Goal: Transaction & Acquisition: Purchase product/service

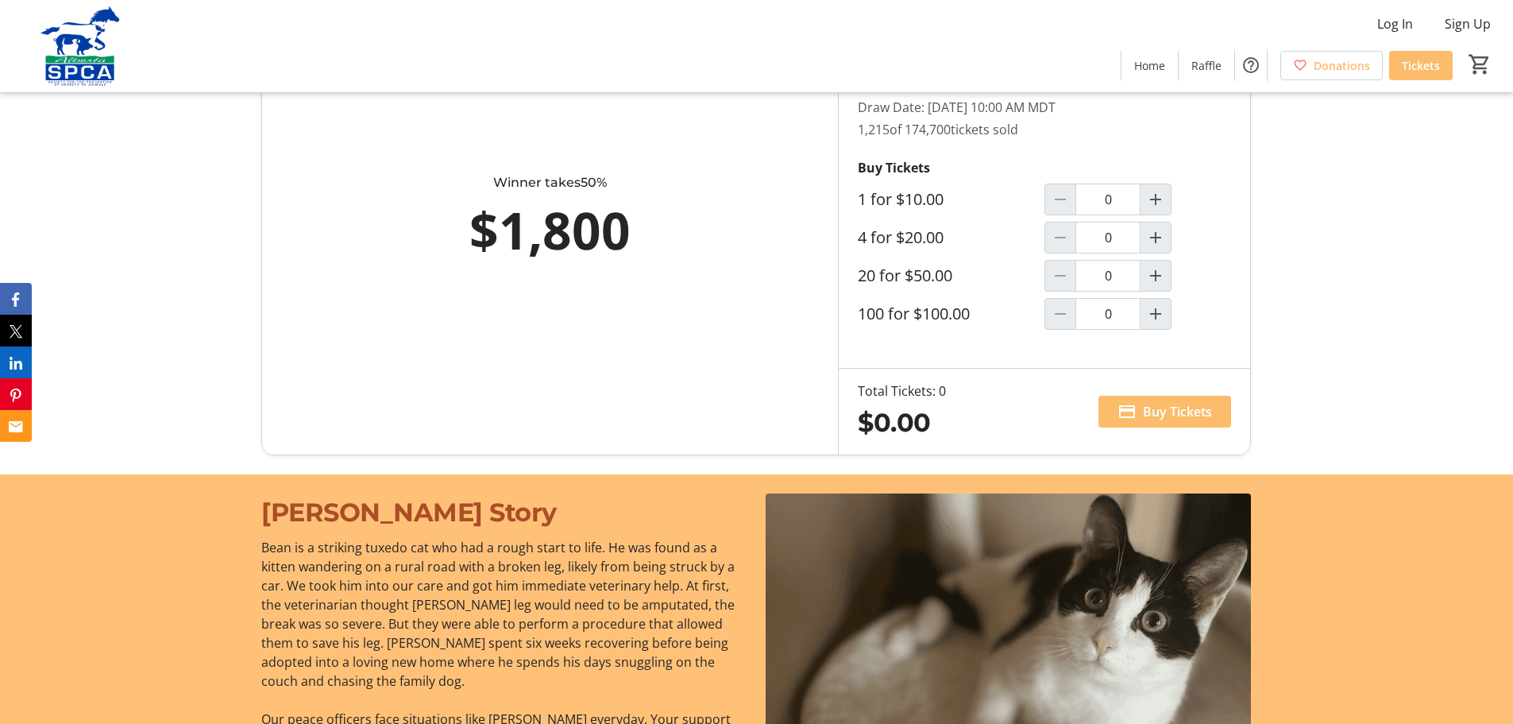
scroll to position [1033, 0]
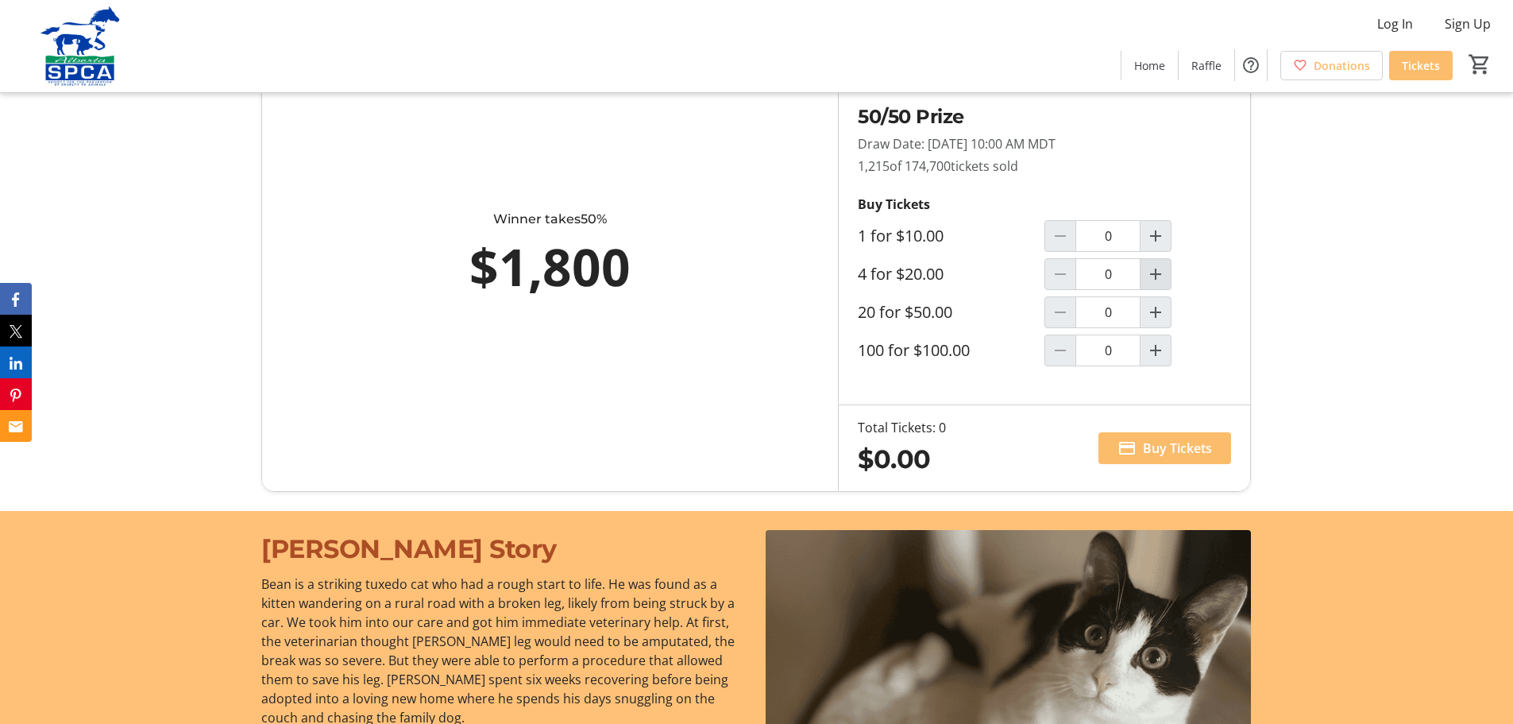
click at [1148, 271] on mat-icon "Increment by one" at bounding box center [1155, 273] width 19 height 19
type input "1"
click at [1188, 443] on span "Buy Tickets" at bounding box center [1177, 447] width 69 height 19
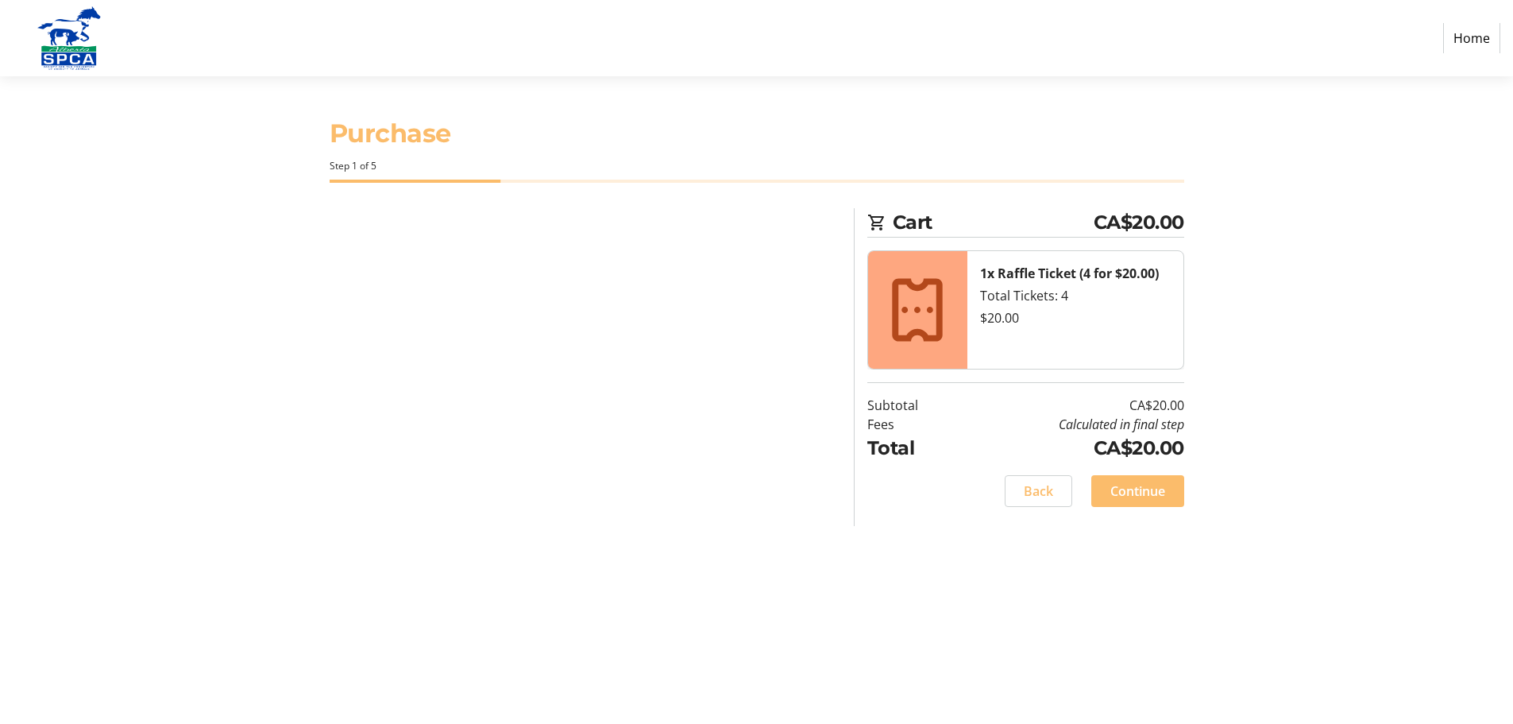
select select "CA"
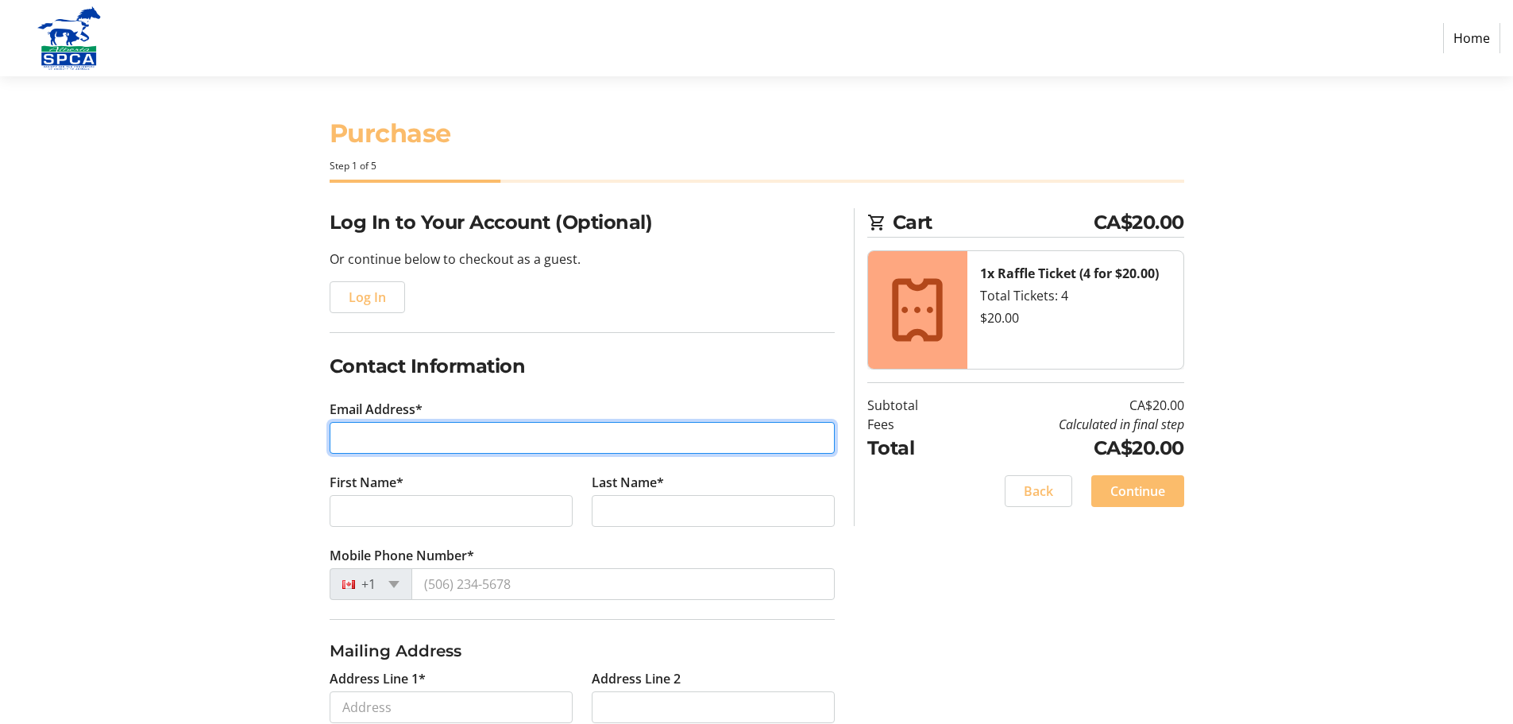
click at [477, 431] on input "Email Address*" at bounding box center [582, 438] width 505 height 32
type input "leandra.brezinski@apollomachine.com"
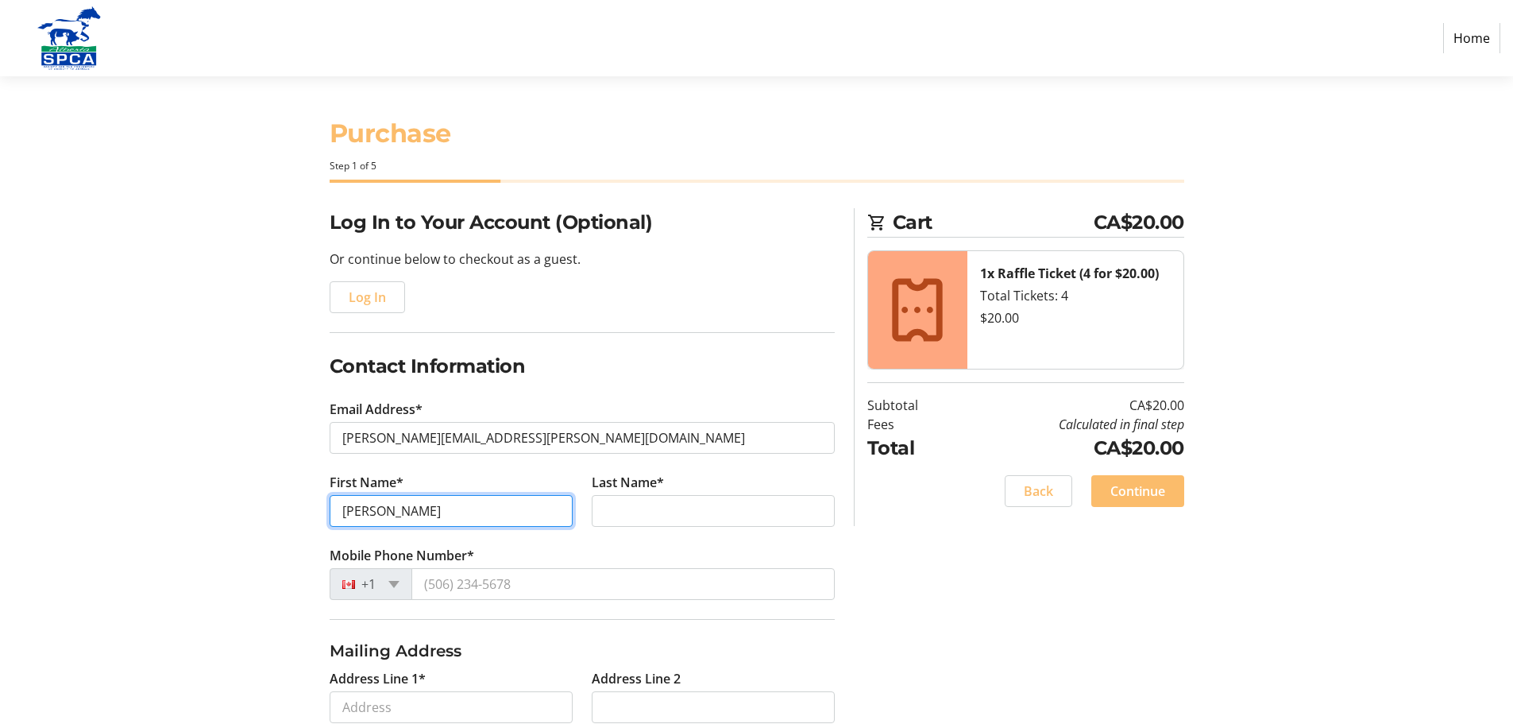
type input "Leandra"
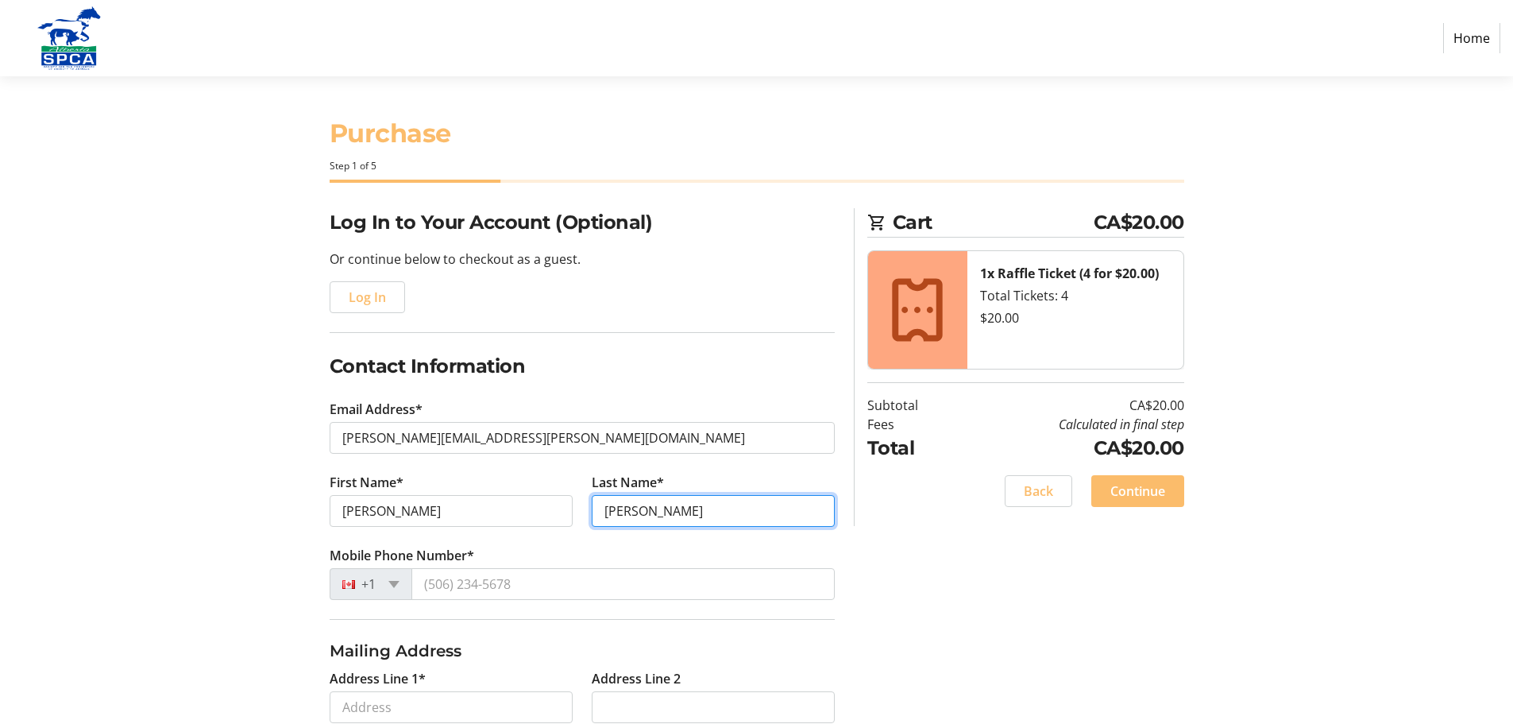
type input "Brezinski"
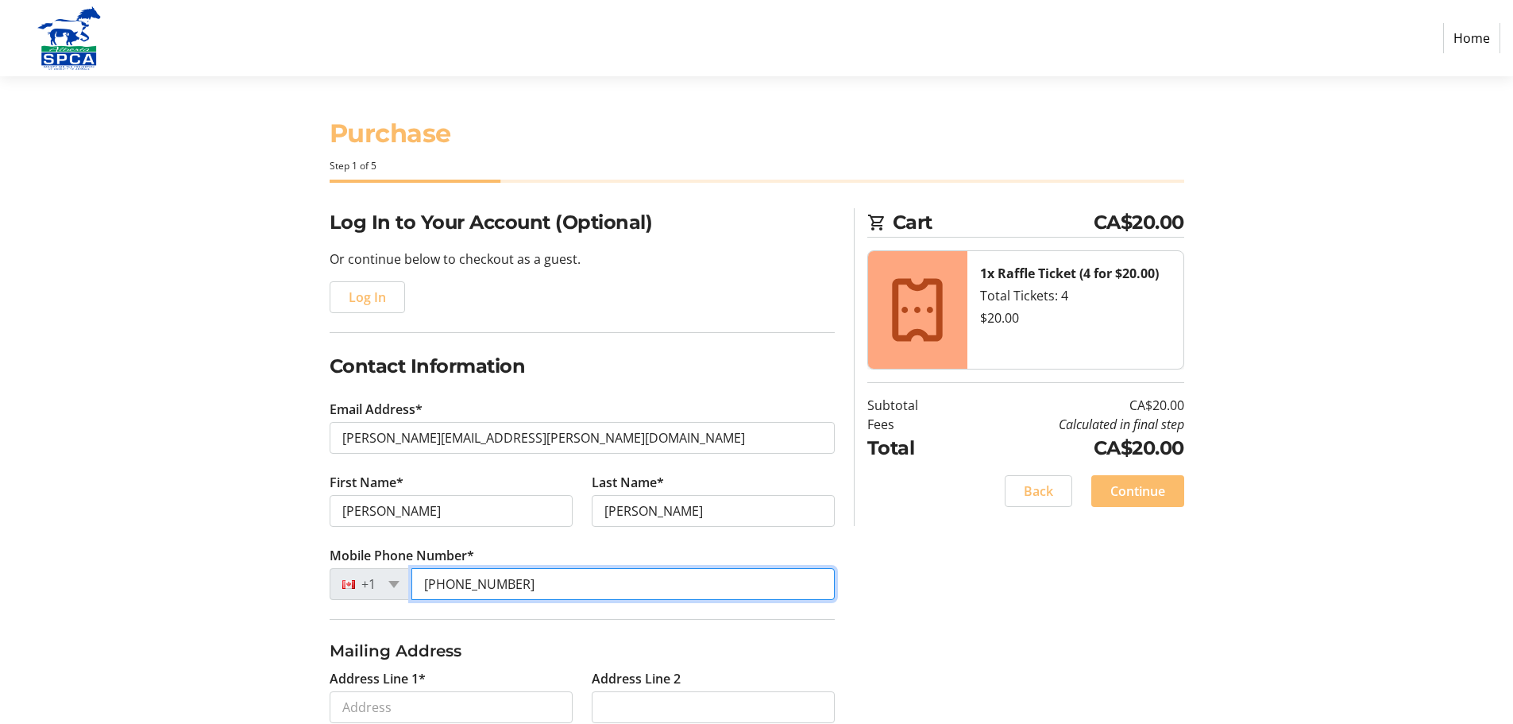
type input "(780) 237-2833"
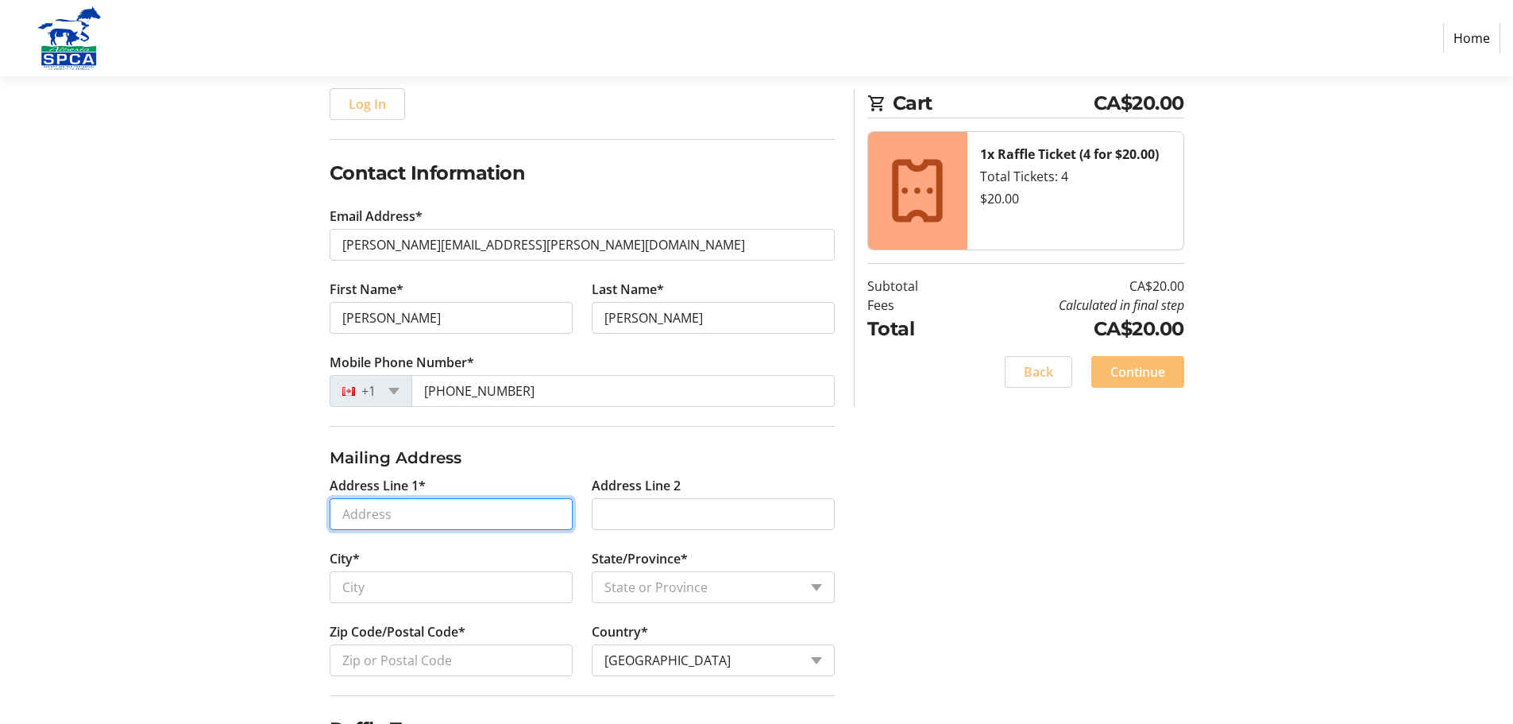
scroll to position [238, 0]
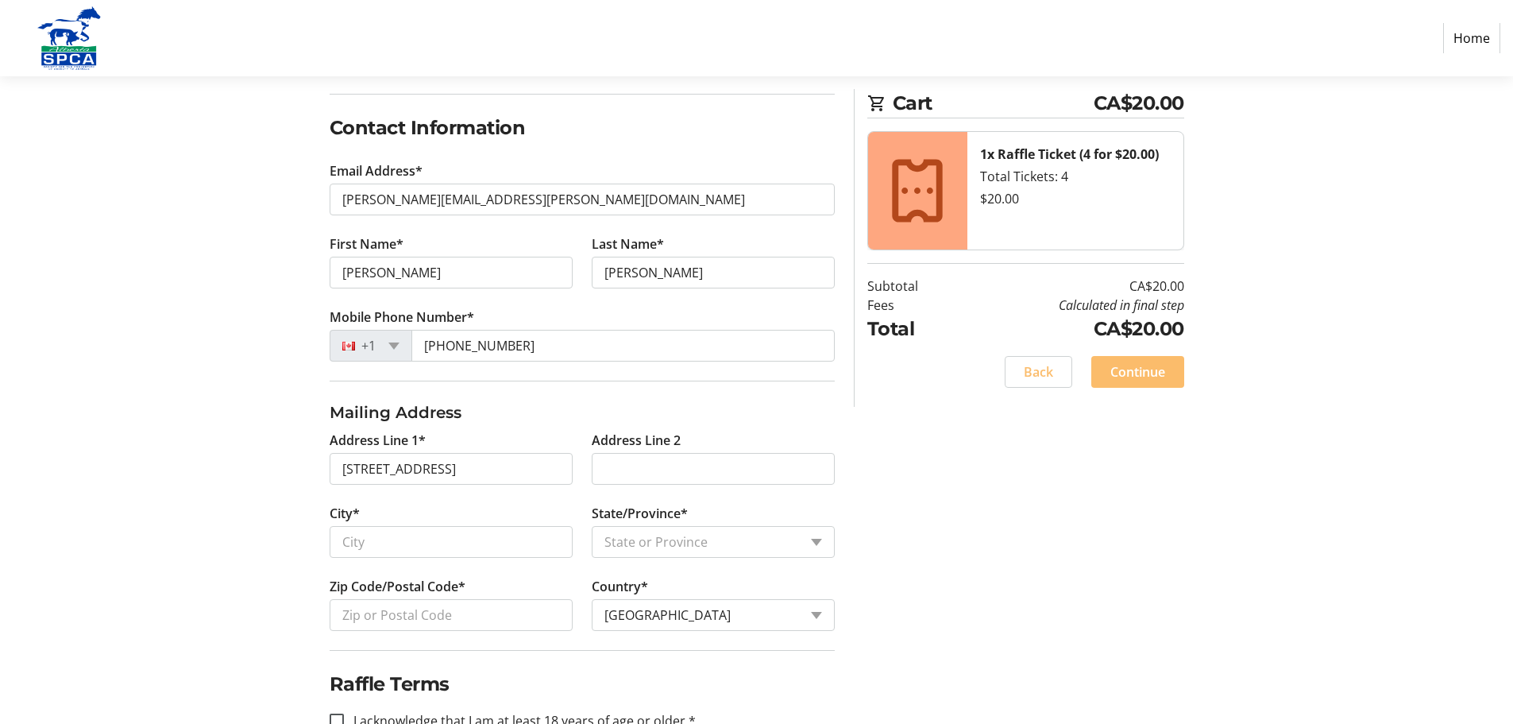
type input "131 59 Street Southwest"
type input "Edmonton"
select select "AB"
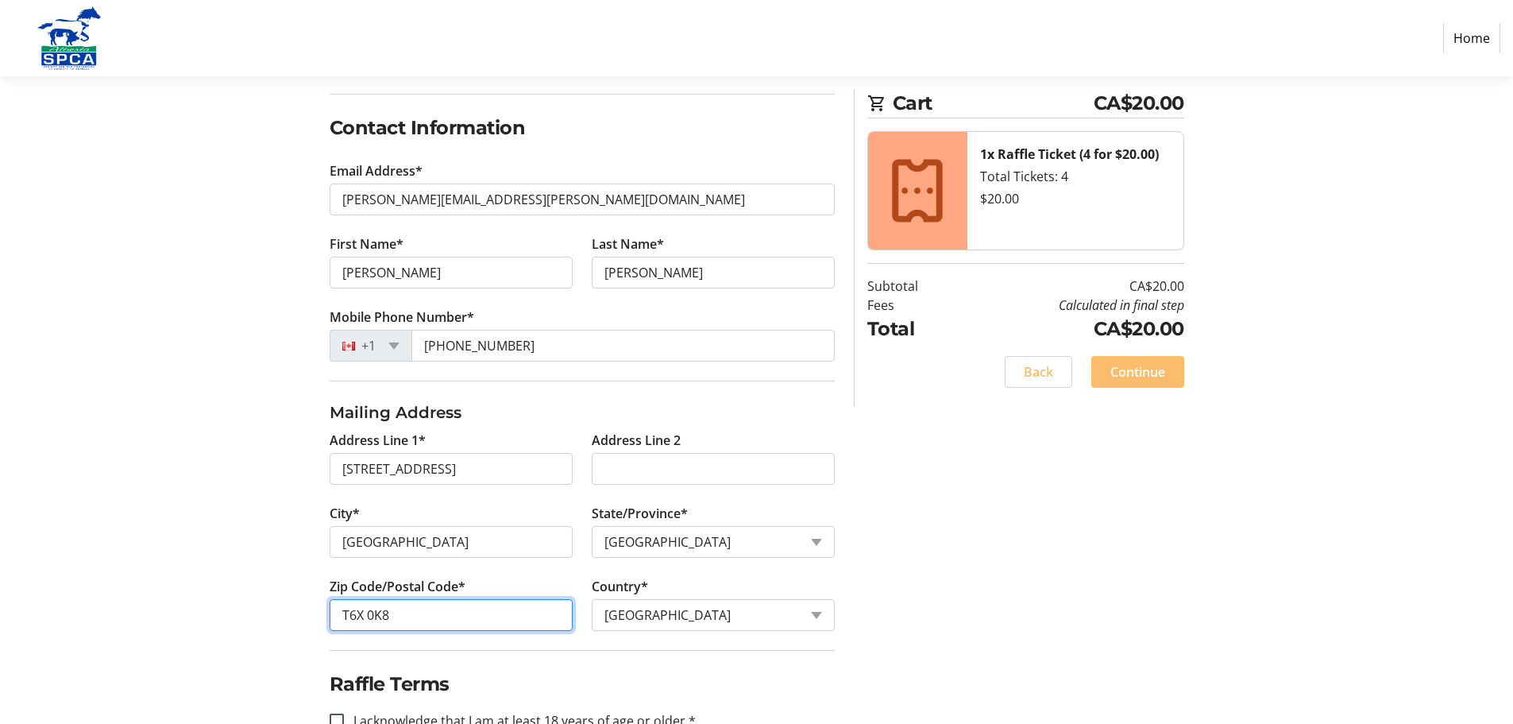
click at [387, 613] on input "T6X 0K8" at bounding box center [451, 615] width 243 height 32
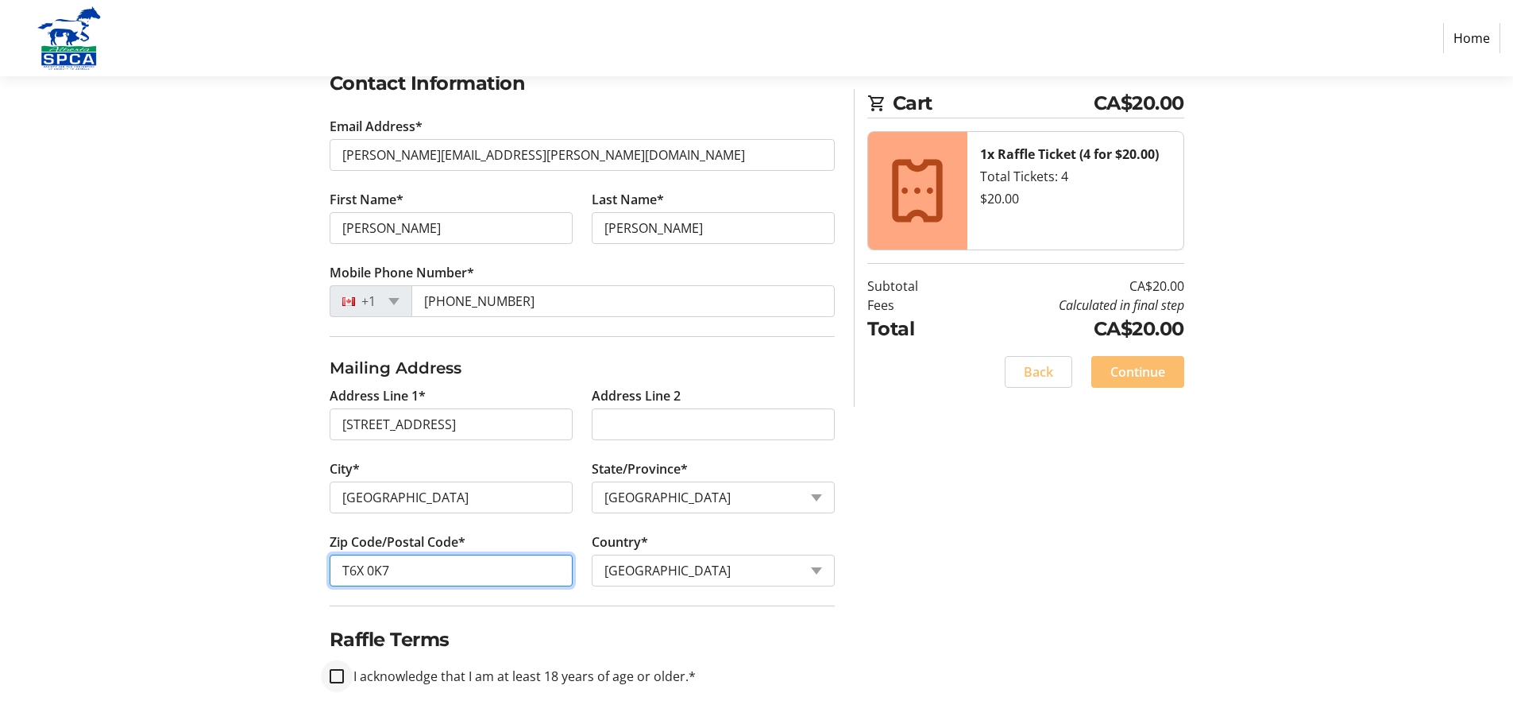
type input "T6X 0K7"
click at [334, 677] on input "I acknowledge that I am at least 18 years of age or older.*" at bounding box center [337, 676] width 14 height 14
checkbox input "true"
click at [1135, 372] on span "Continue" at bounding box center [1137, 371] width 55 height 19
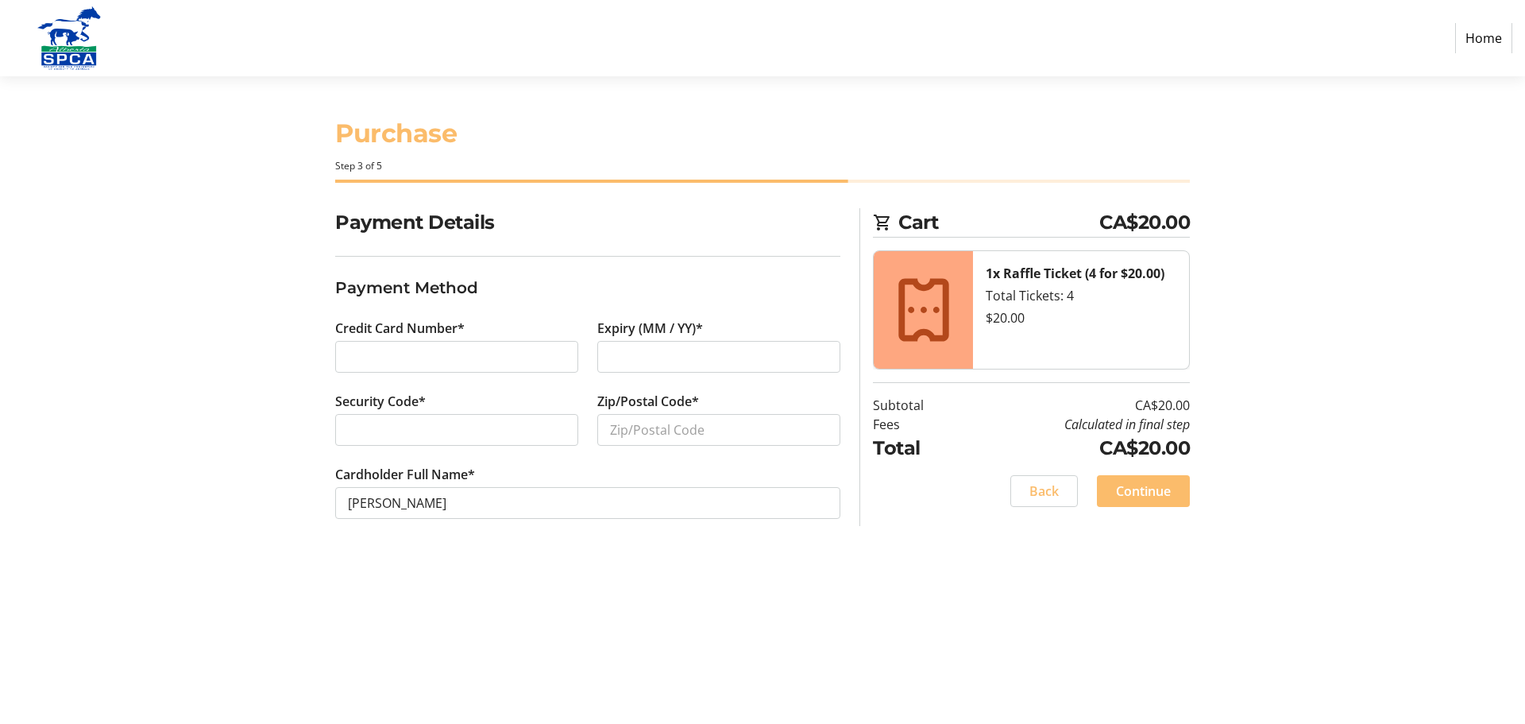
click at [358, 344] on div at bounding box center [456, 357] width 243 height 32
type input "t6x 0k7"
click at [1146, 492] on span "Continue" at bounding box center [1143, 490] width 55 height 19
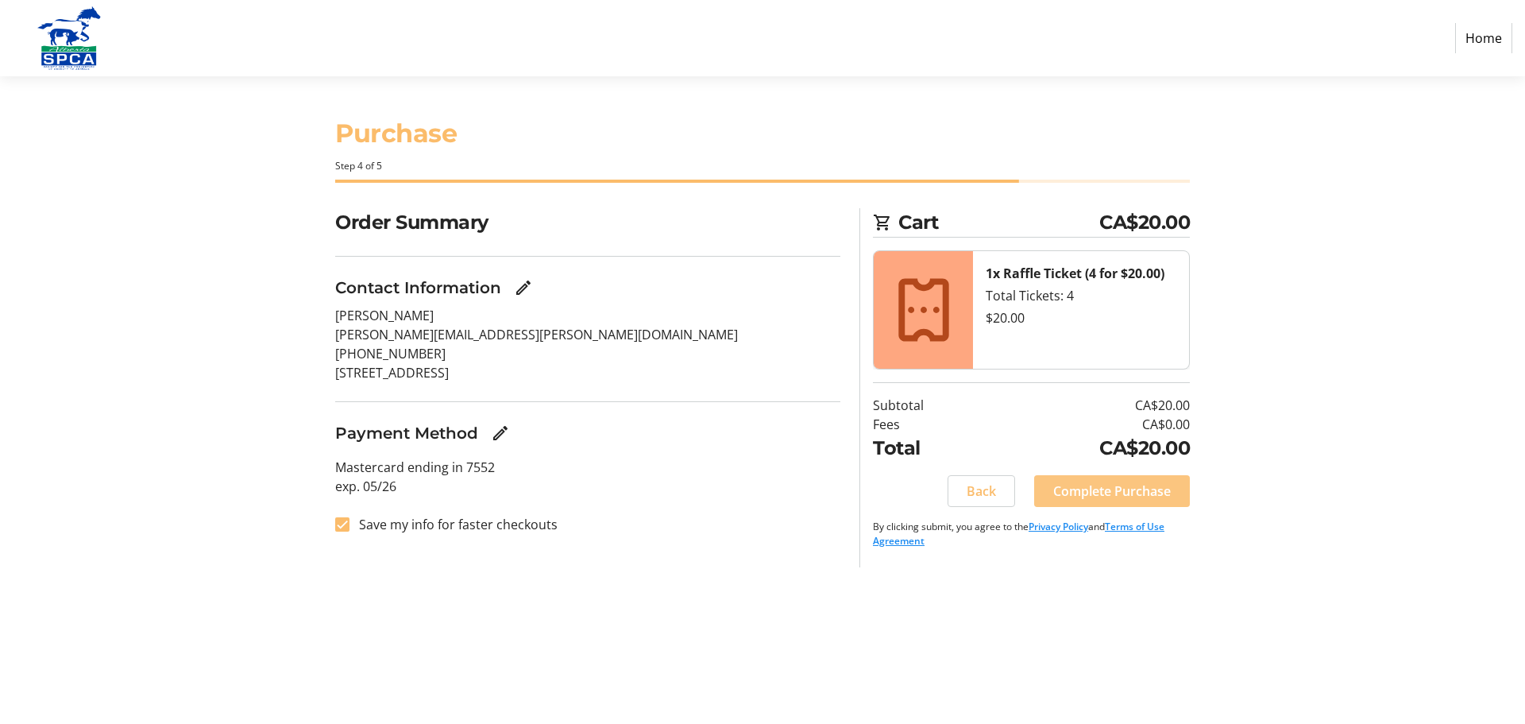
click at [1154, 491] on span "Complete Purchase" at bounding box center [1112, 490] width 118 height 19
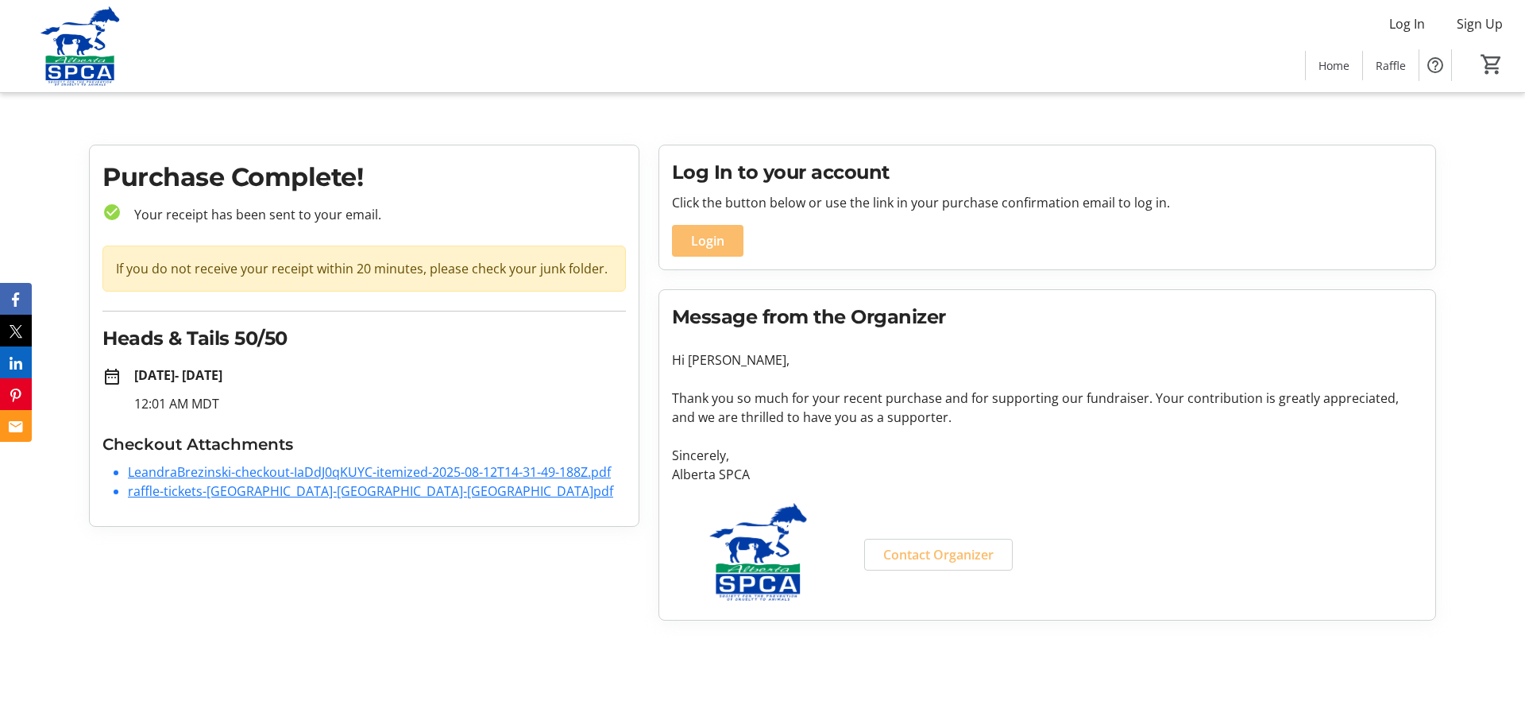
click at [301, 472] on link "LeandraBrezinski-checkout-IaDdJ0qKUYC-itemized-2025-08-12T14-31-49-188Z.pdf" at bounding box center [369, 471] width 483 height 17
click at [196, 488] on link "raffle-tickets-alberta-spca-UwAfVYSD9Vb.pdf" at bounding box center [370, 490] width 485 height 17
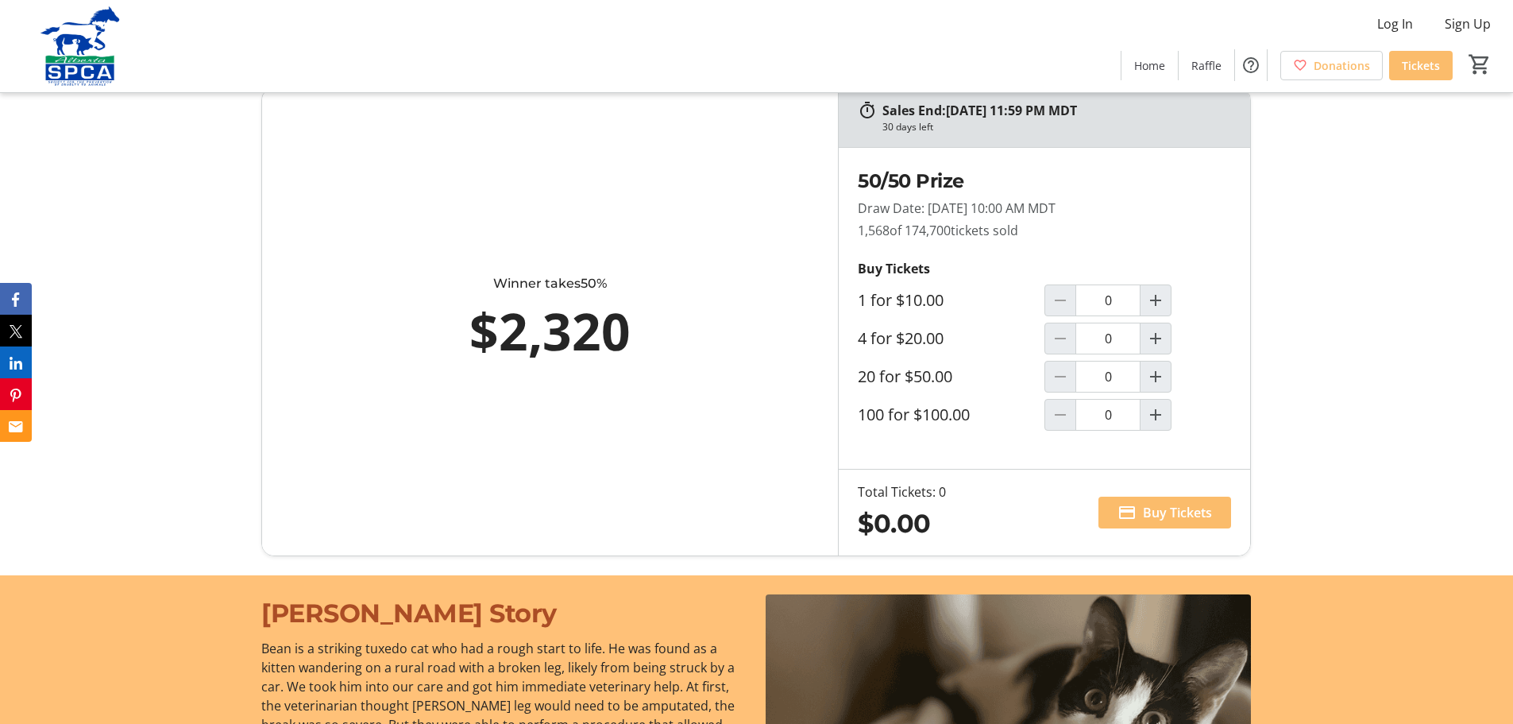
scroll to position [967, 0]
click at [1148, 64] on span "Home" at bounding box center [1149, 65] width 31 height 17
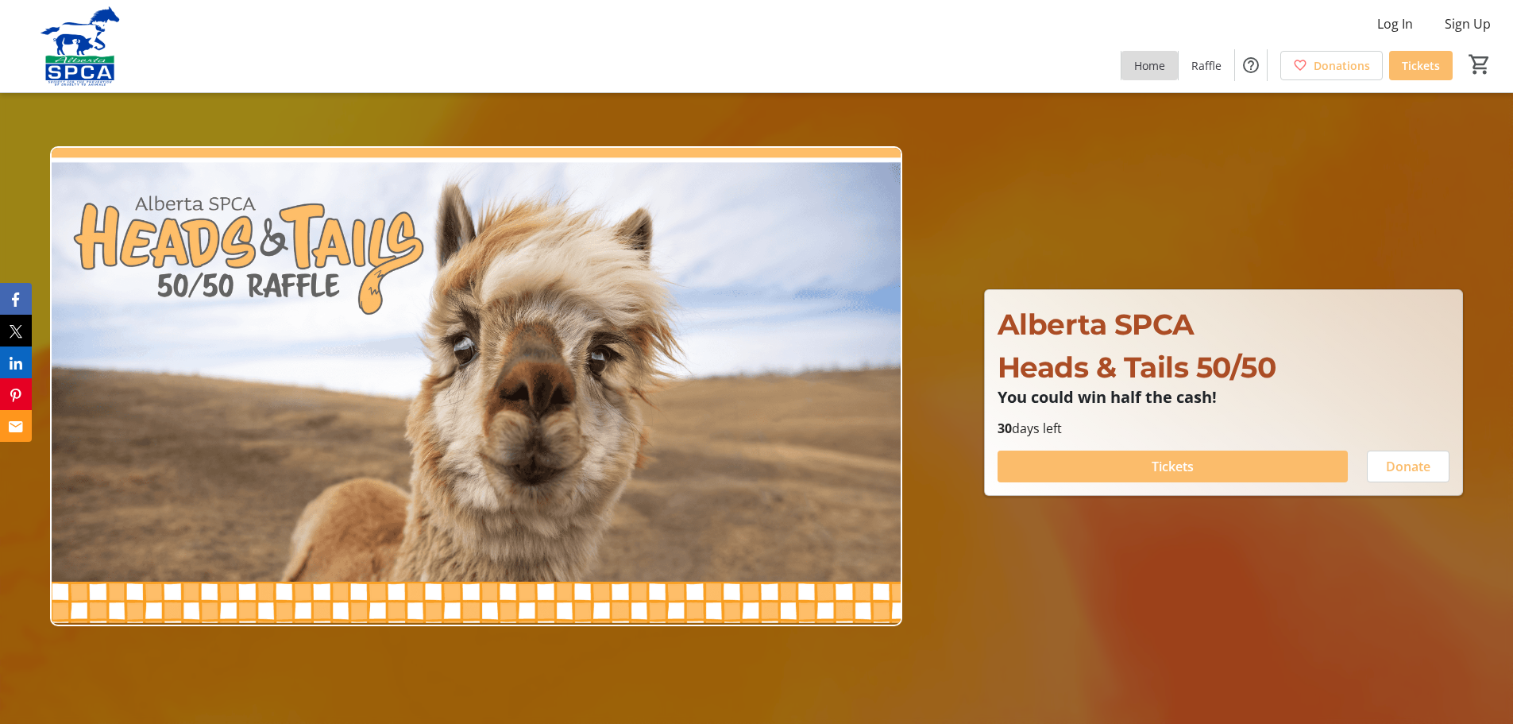
click at [1145, 64] on span "Home" at bounding box center [1149, 65] width 31 height 17
click at [1216, 68] on span "Raffle" at bounding box center [1206, 65] width 30 height 17
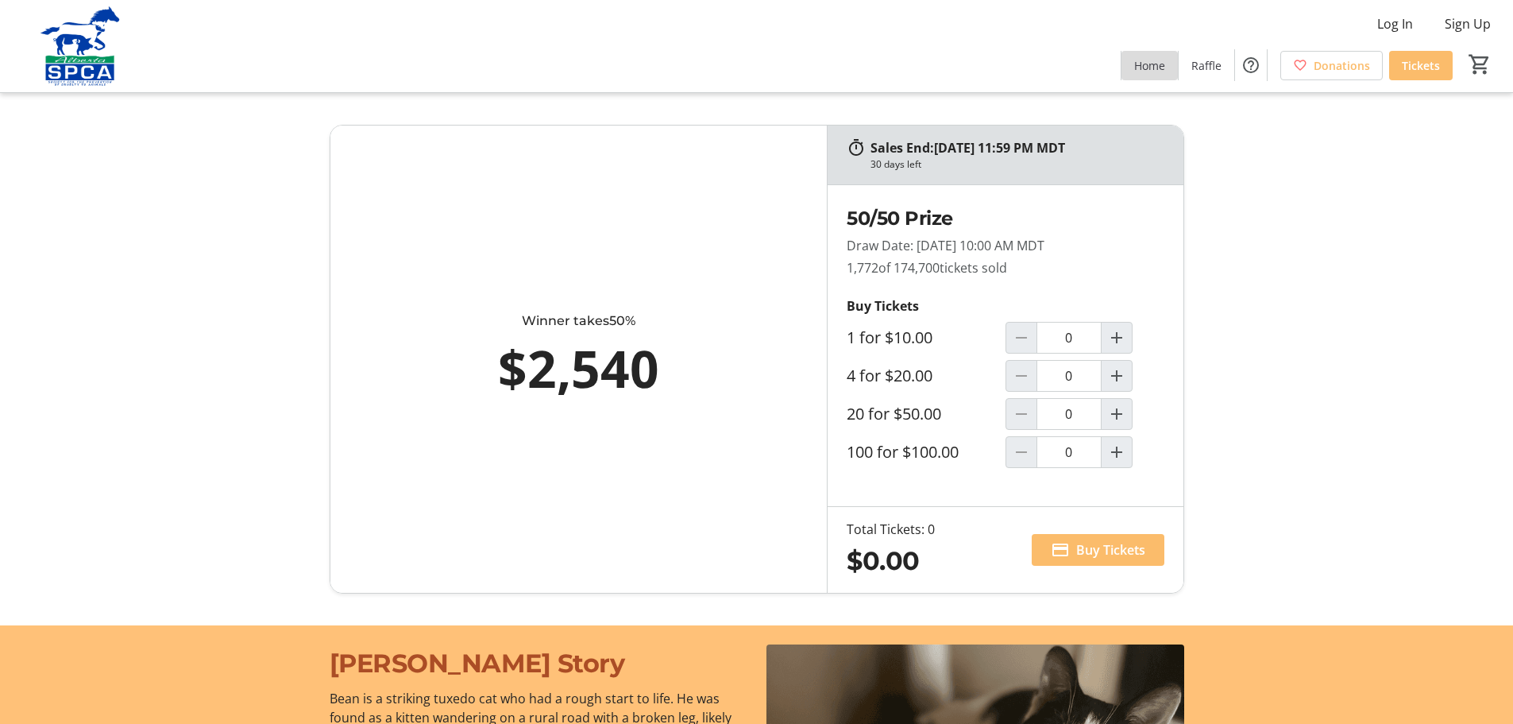
click at [1148, 64] on span "Home" at bounding box center [1149, 65] width 31 height 17
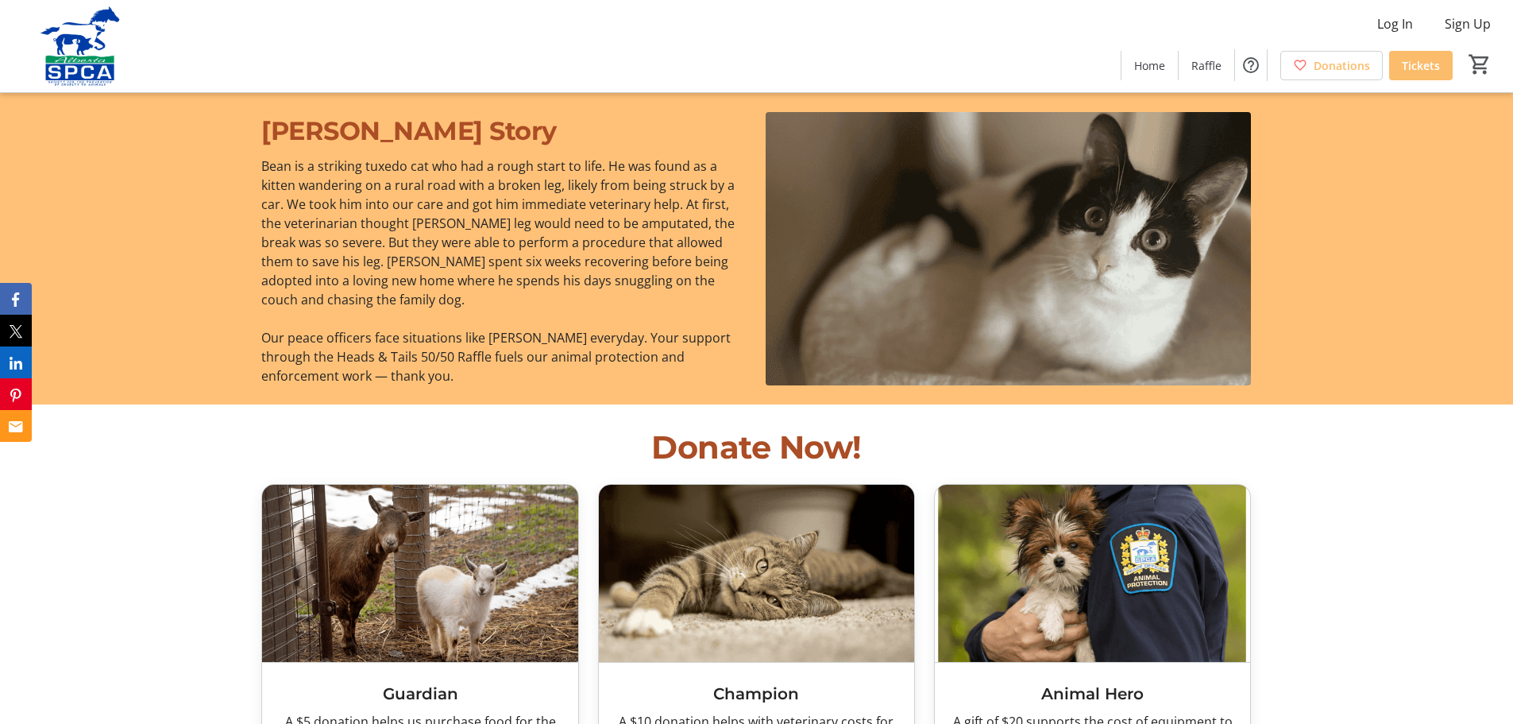
scroll to position [1509, 0]
